Goal: Entertainment & Leisure: Consume media (video, audio)

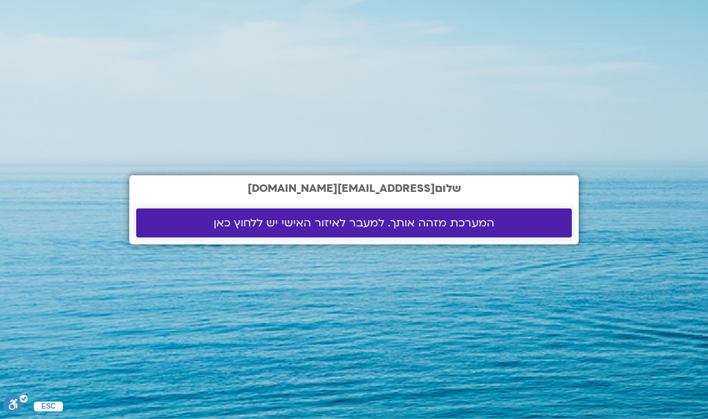
click at [406, 219] on span "המערכת מזהה אותך. למעבר לאיזור האישי יש ללחוץ כאן" at bounding box center [354, 223] width 281 height 12
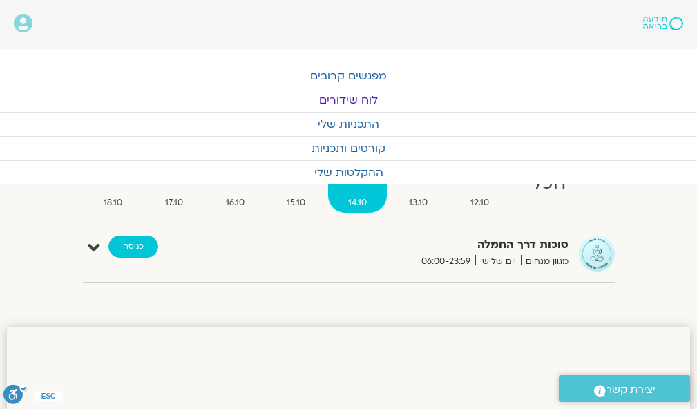
click at [137, 241] on link "כניסה" at bounding box center [133, 247] width 50 height 22
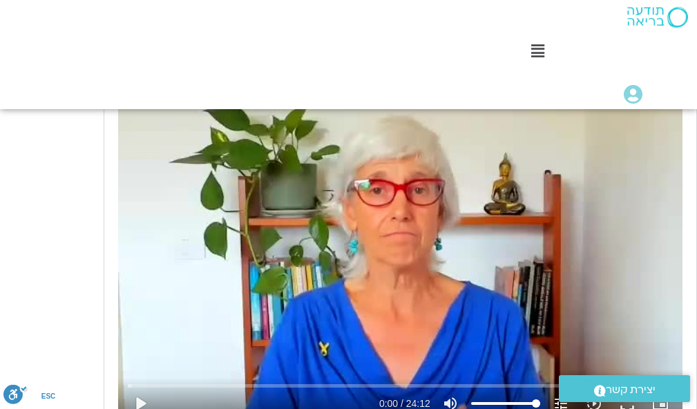
scroll to position [756, 0]
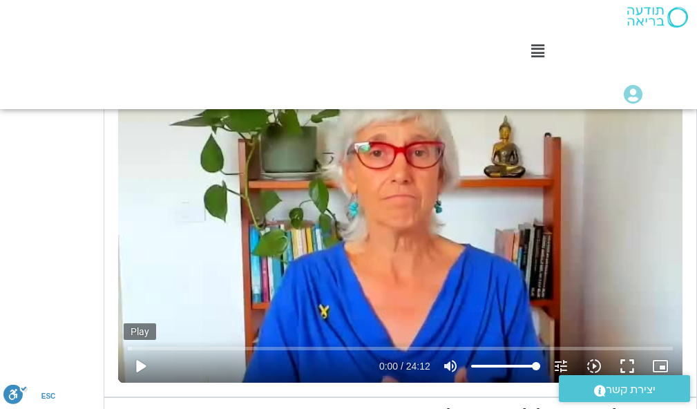
click at [141, 361] on button "play_arrow" at bounding box center [140, 366] width 33 height 33
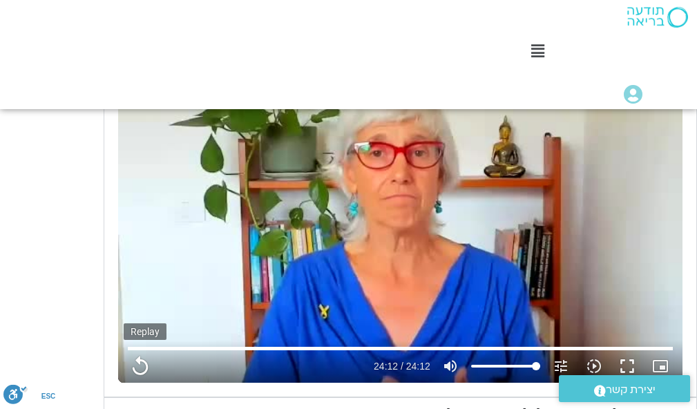
type input "1452.76"
